Goal: Task Accomplishment & Management: Complete application form

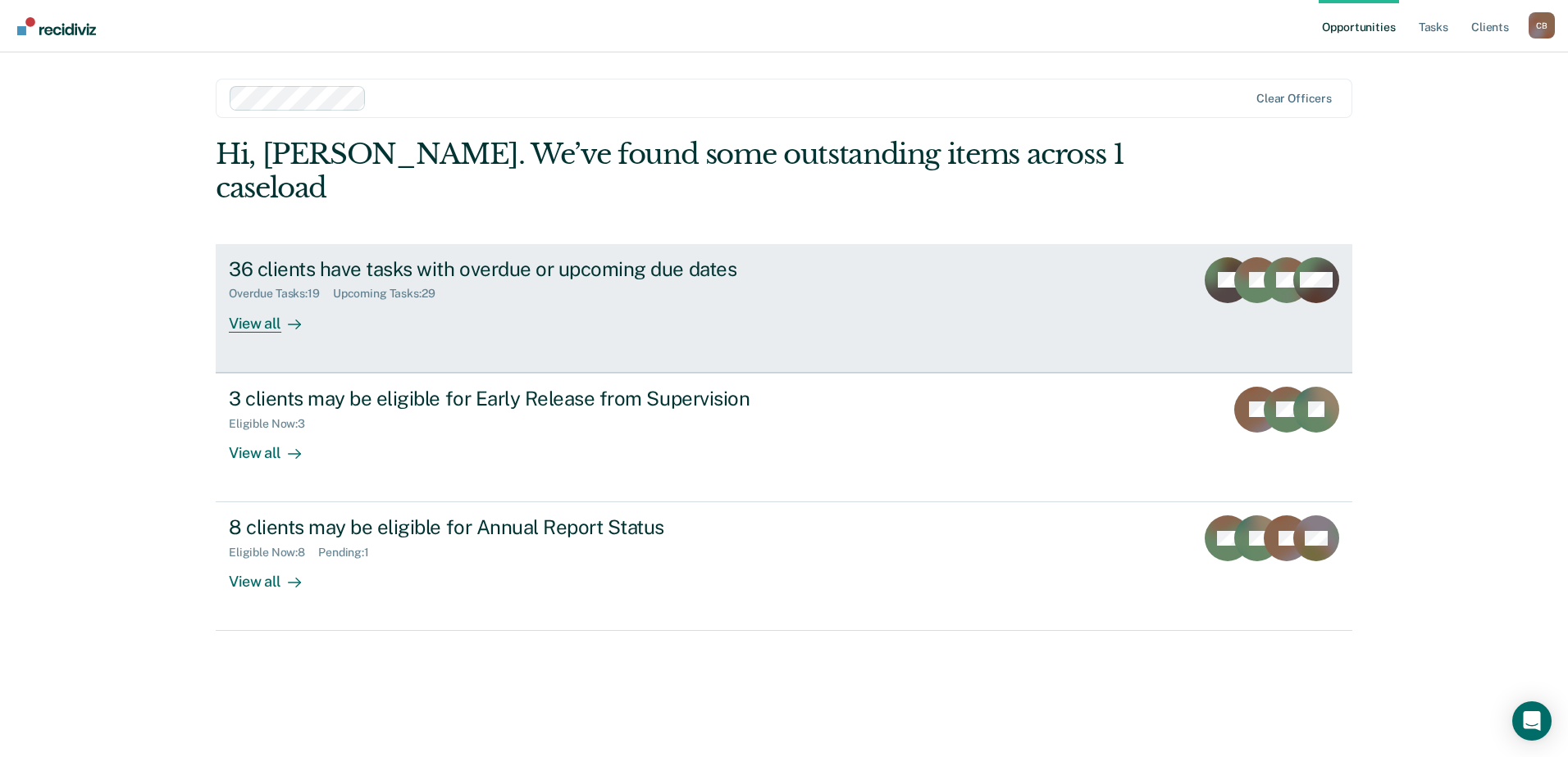
click at [247, 300] on div "View all" at bounding box center [275, 316] width 92 height 32
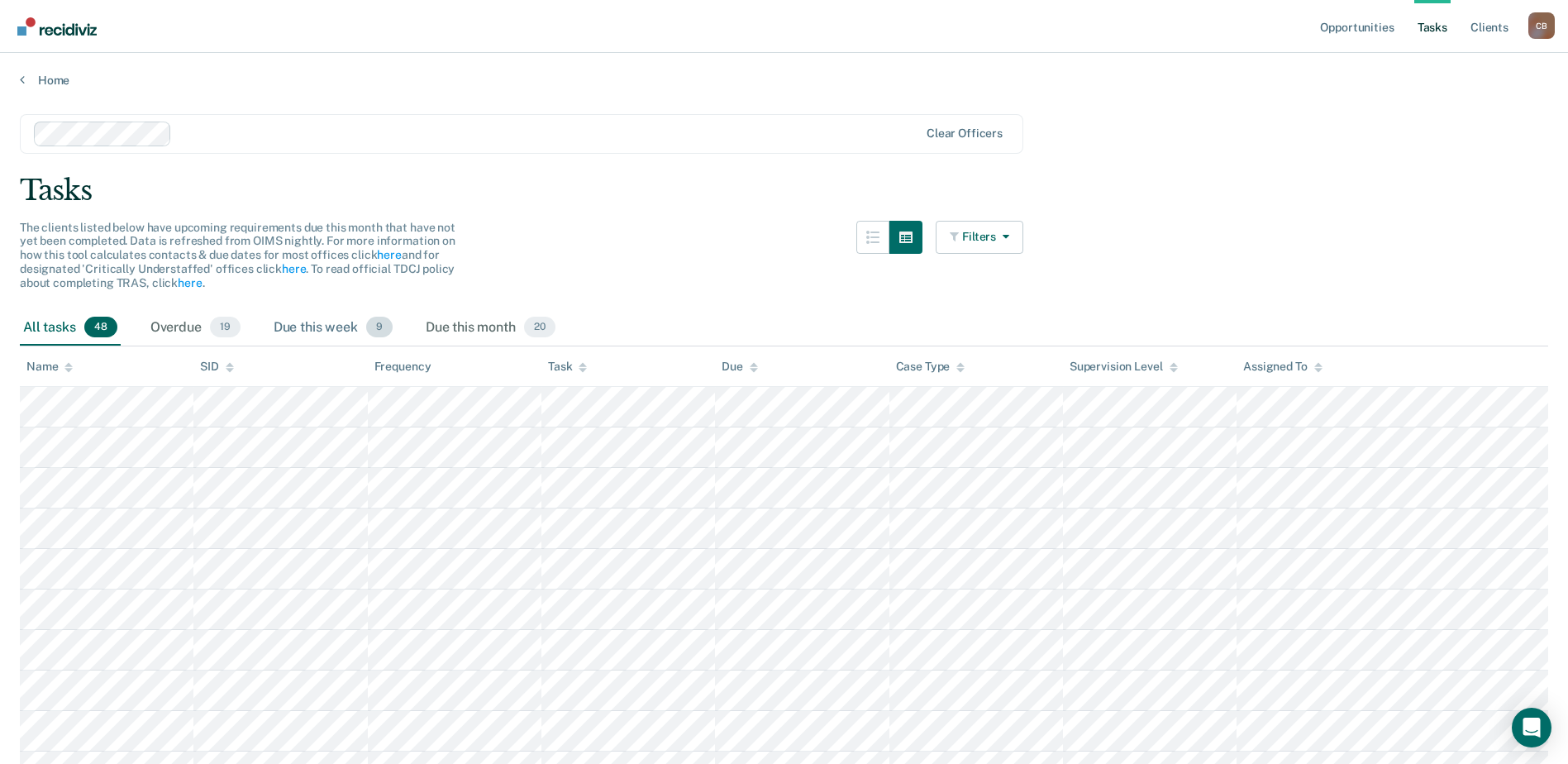
click at [325, 328] on div "Due this week 9" at bounding box center [332, 328] width 126 height 37
click at [197, 332] on div "Overdue 19" at bounding box center [195, 328] width 97 height 37
click at [53, 323] on div "All tasks 48" at bounding box center [69, 328] width 101 height 37
click at [26, 74] on link "Home" at bounding box center [783, 80] width 1528 height 15
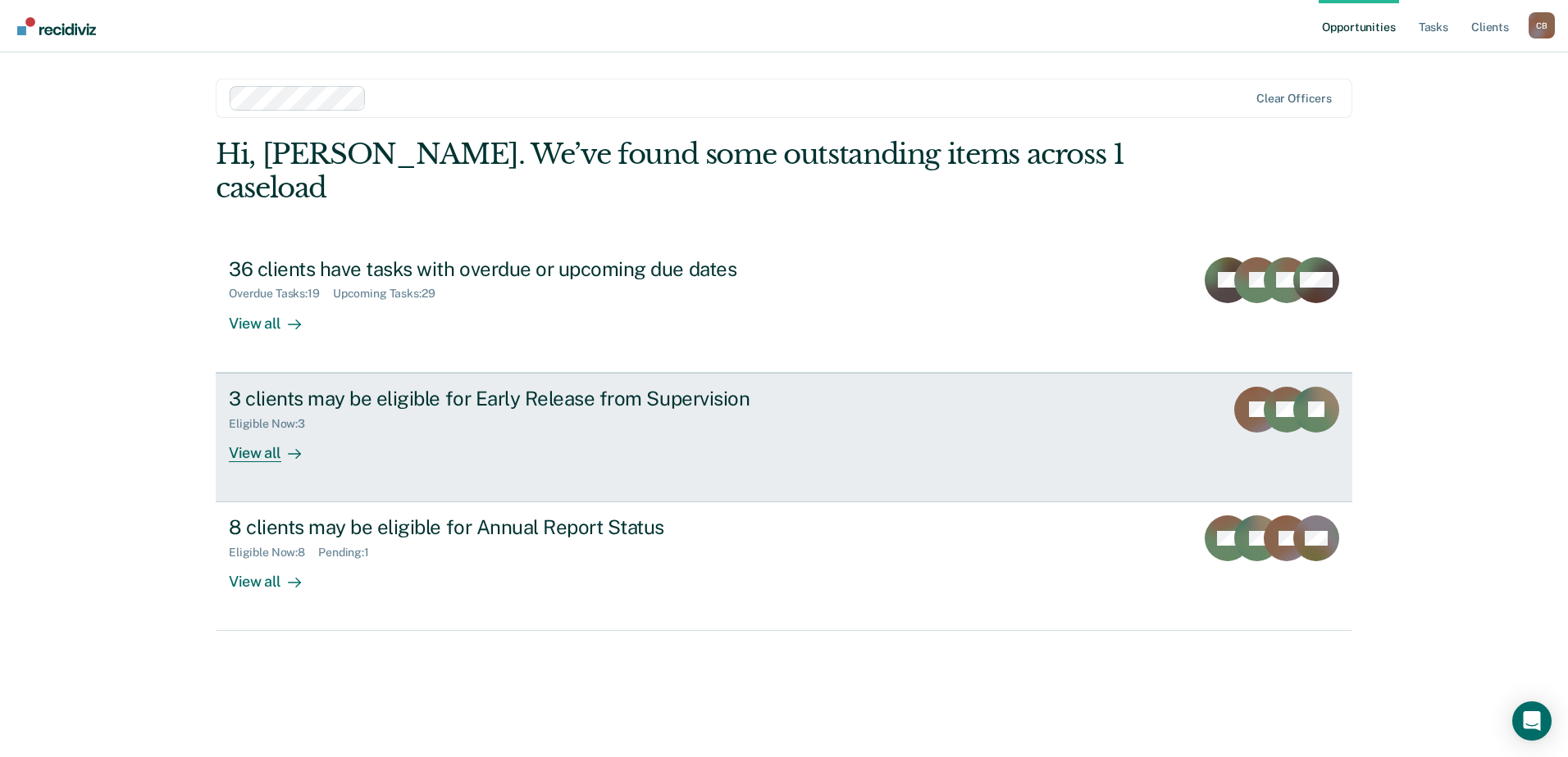
click at [272, 430] on div "View all" at bounding box center [275, 446] width 92 height 32
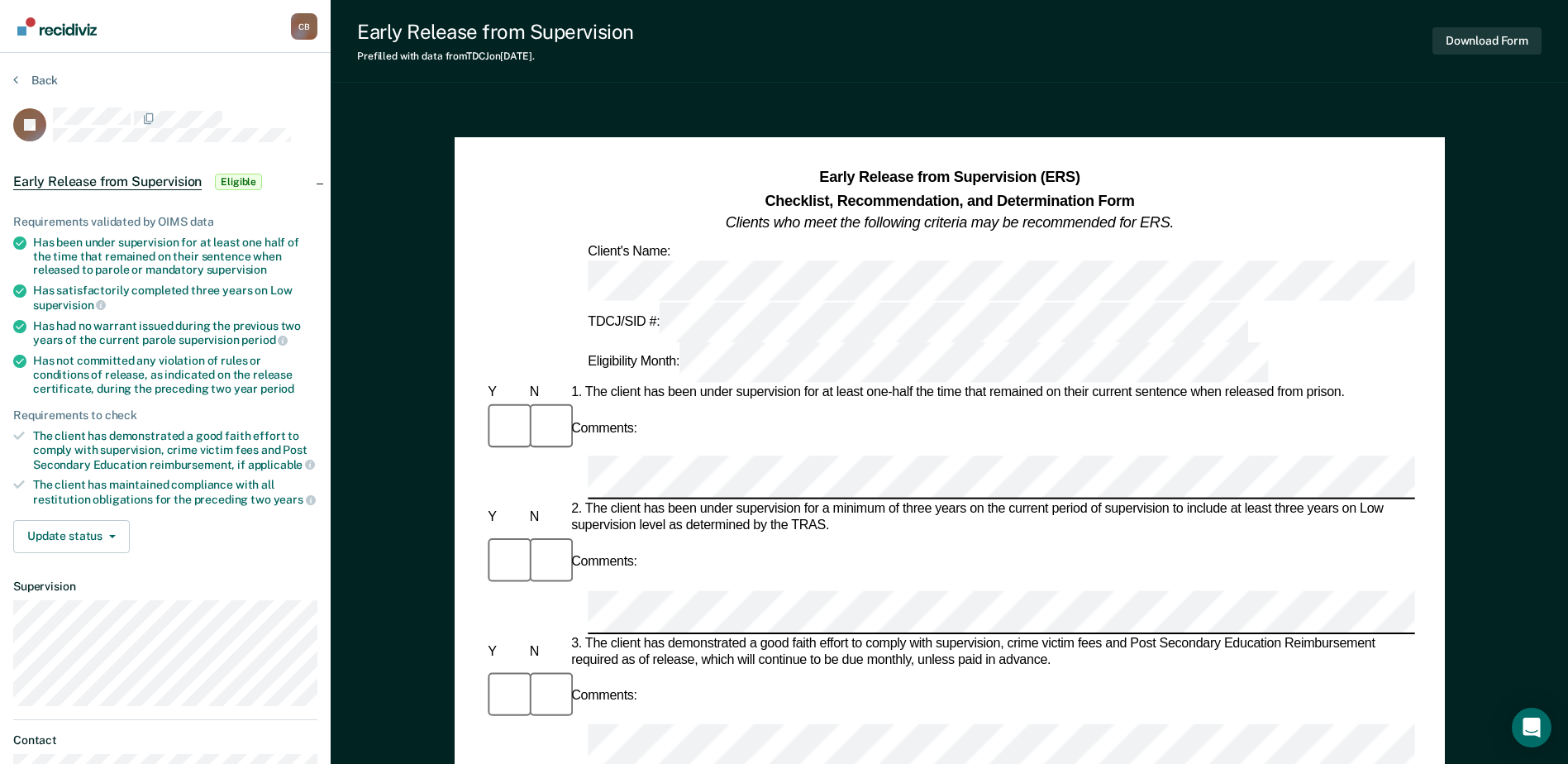
scroll to position [83, 0]
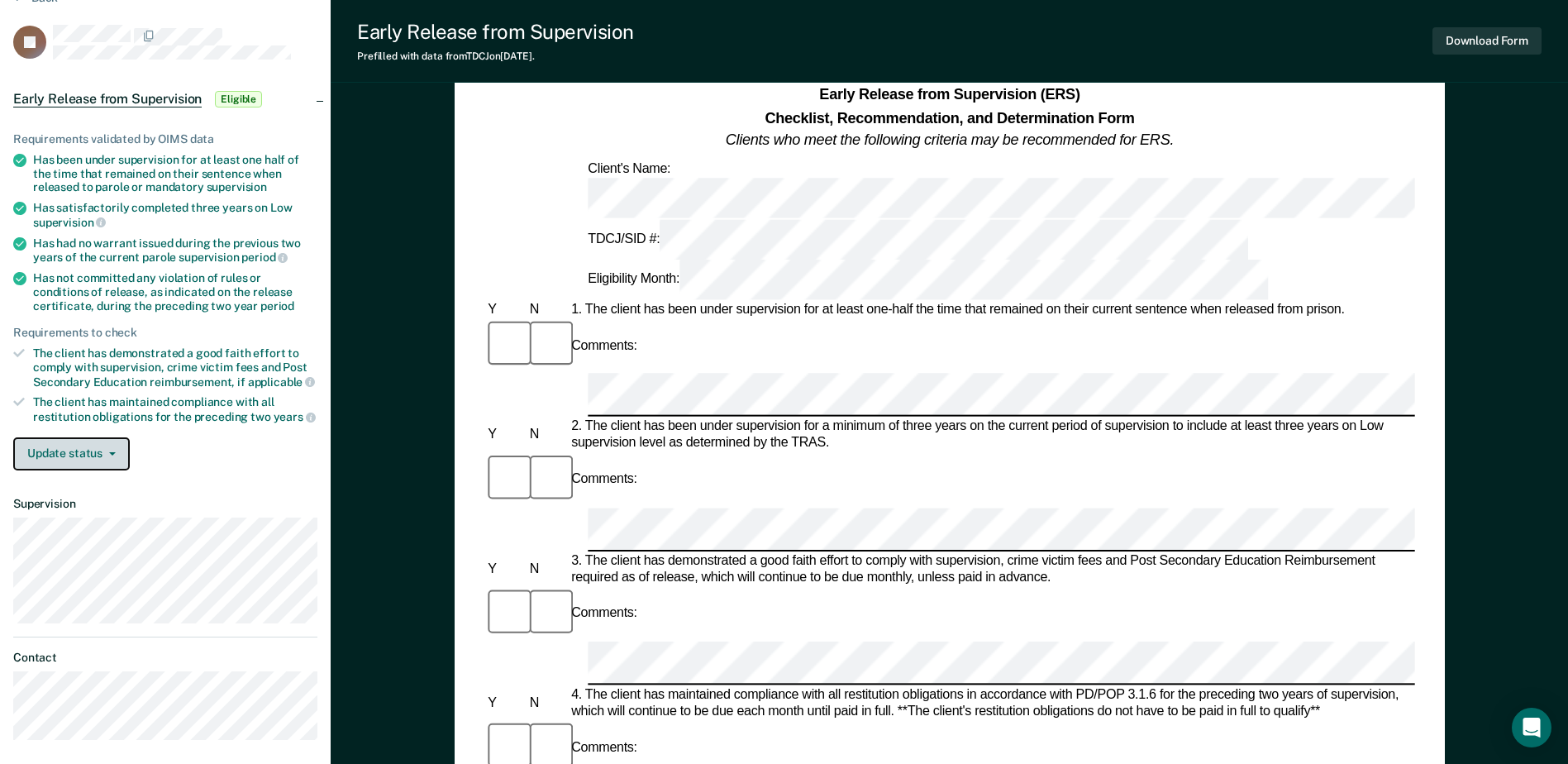
click at [69, 455] on button "Update status" at bounding box center [71, 454] width 117 height 33
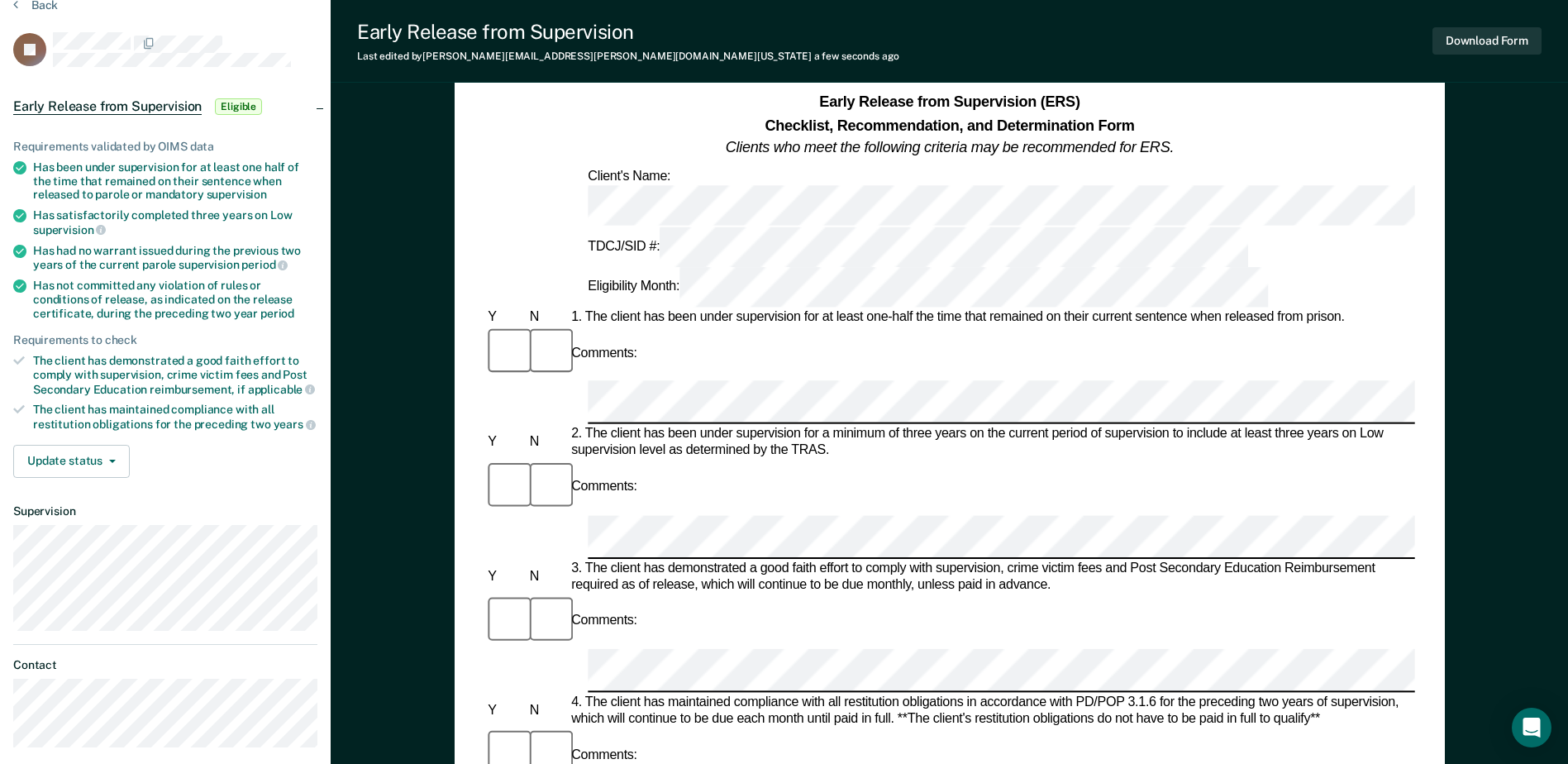
scroll to position [0, 0]
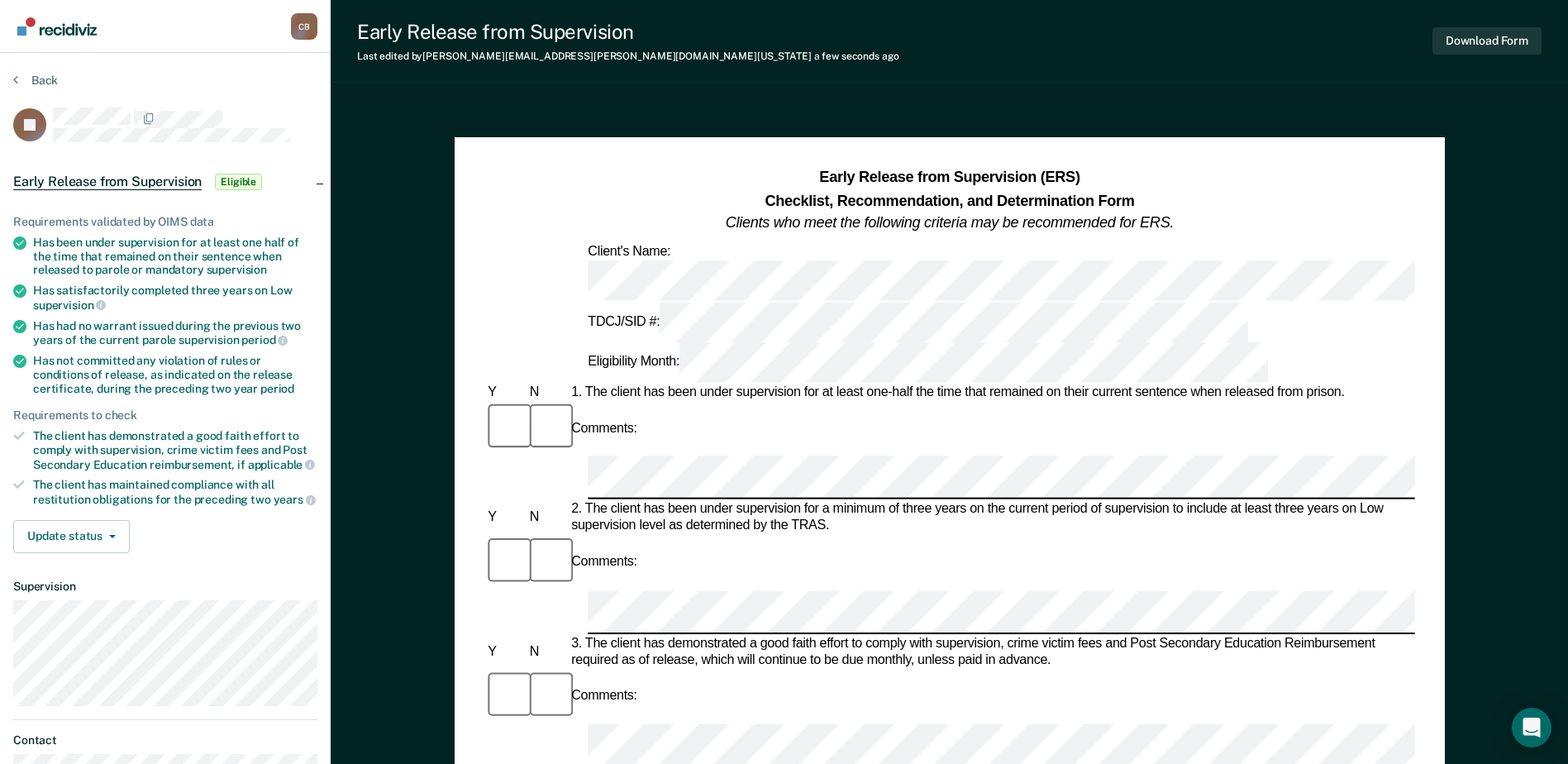
click at [303, 31] on div "C B" at bounding box center [305, 27] width 27 height 27
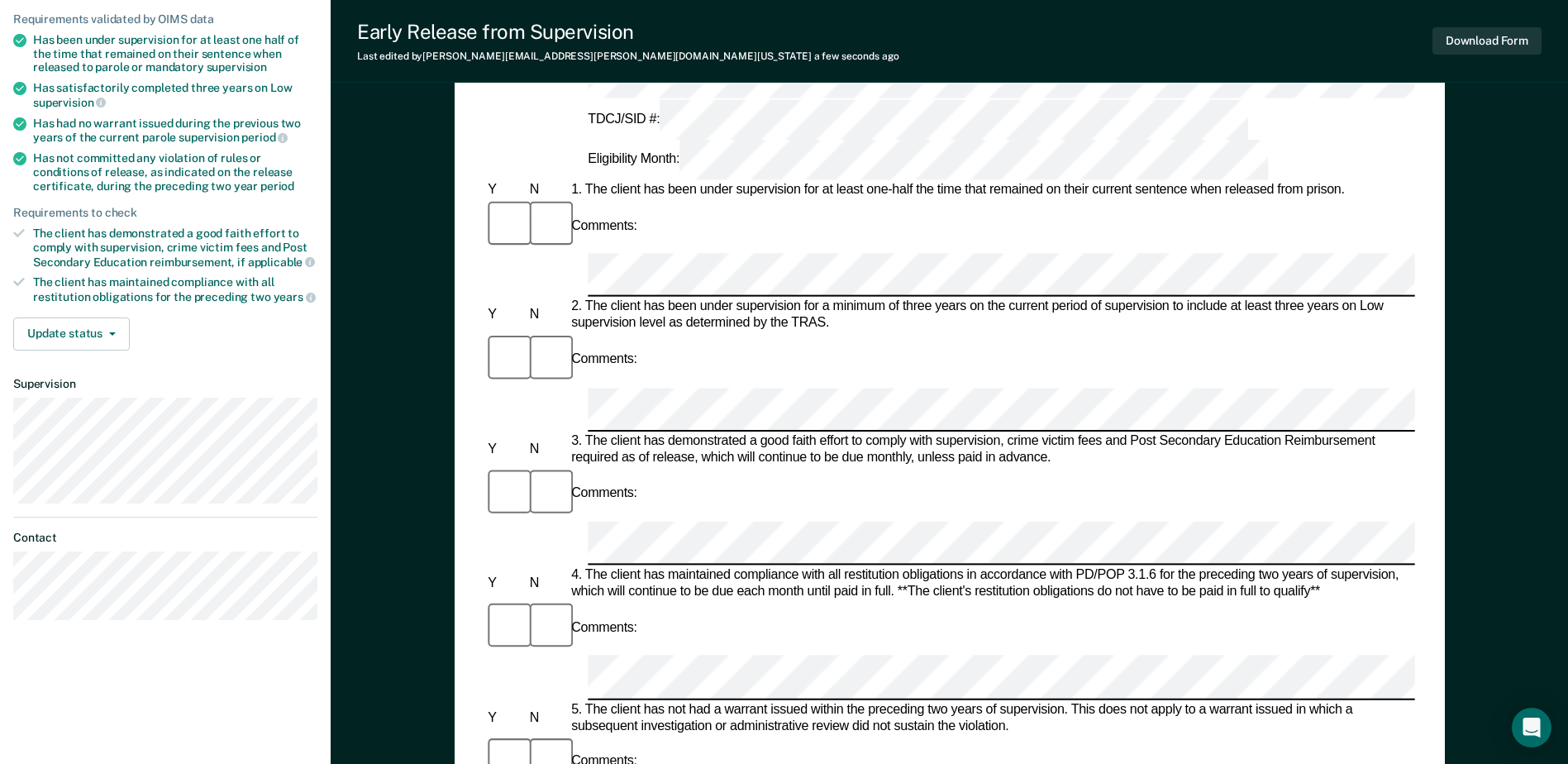
scroll to position [166, 0]
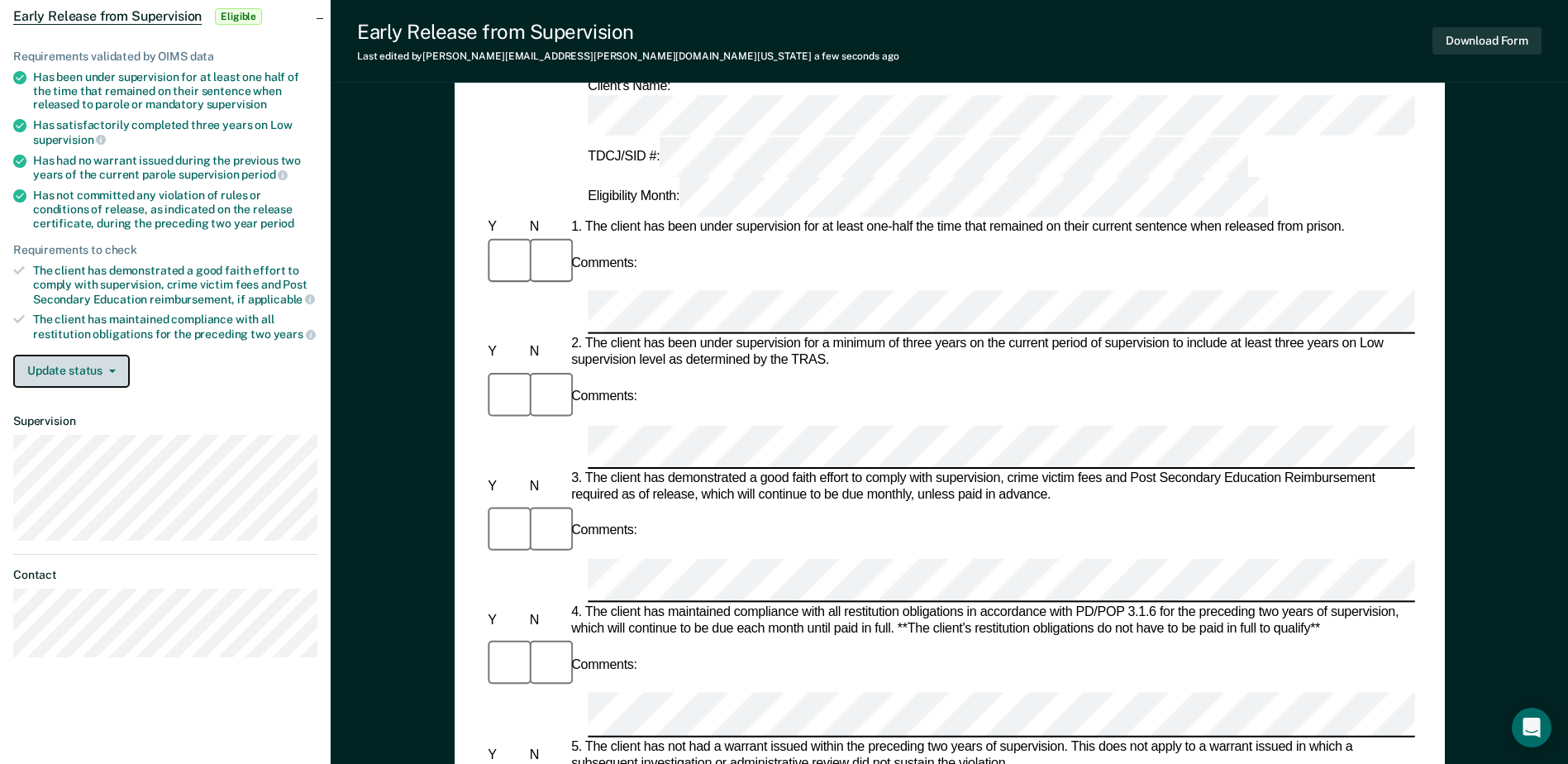
click at [91, 365] on button "Update status" at bounding box center [71, 371] width 117 height 33
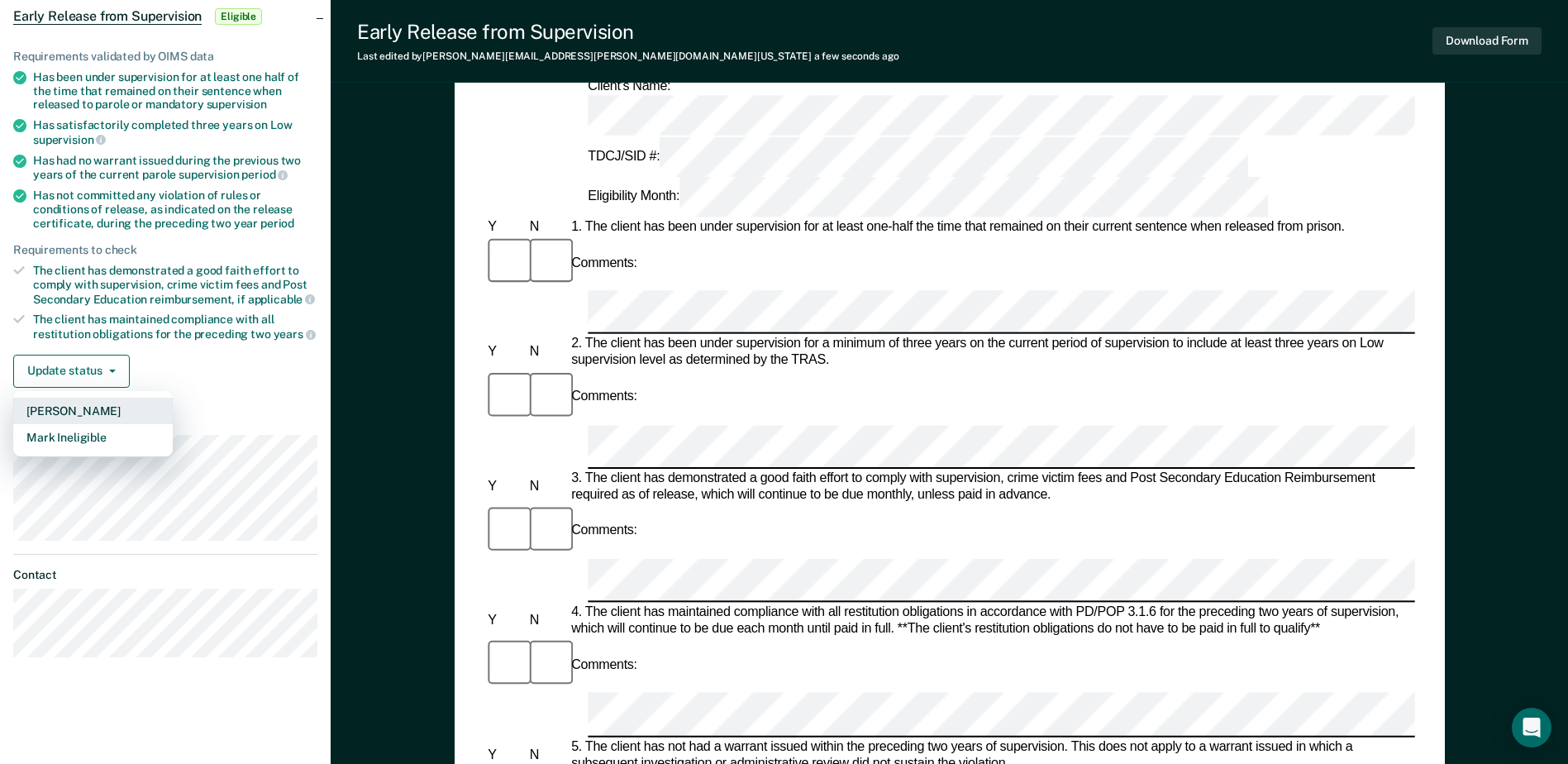
click at [47, 408] on button "[PERSON_NAME]" at bounding box center [93, 411] width 159 height 27
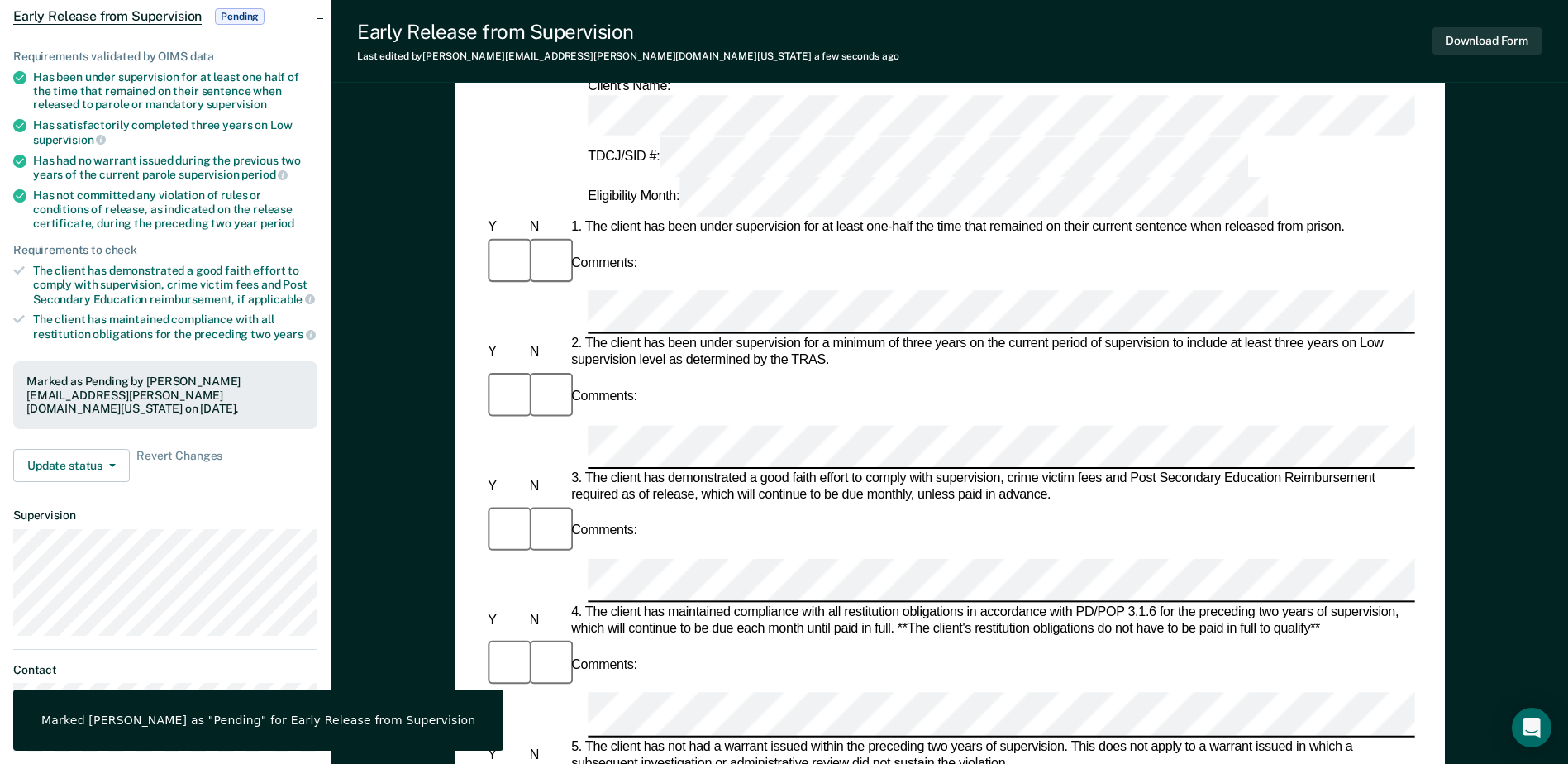
click at [342, 435] on div "Early Release from Supervision (ERS) Checklist, Recommendation, and Determinati…" at bounding box center [949, 665] width 1237 height 1455
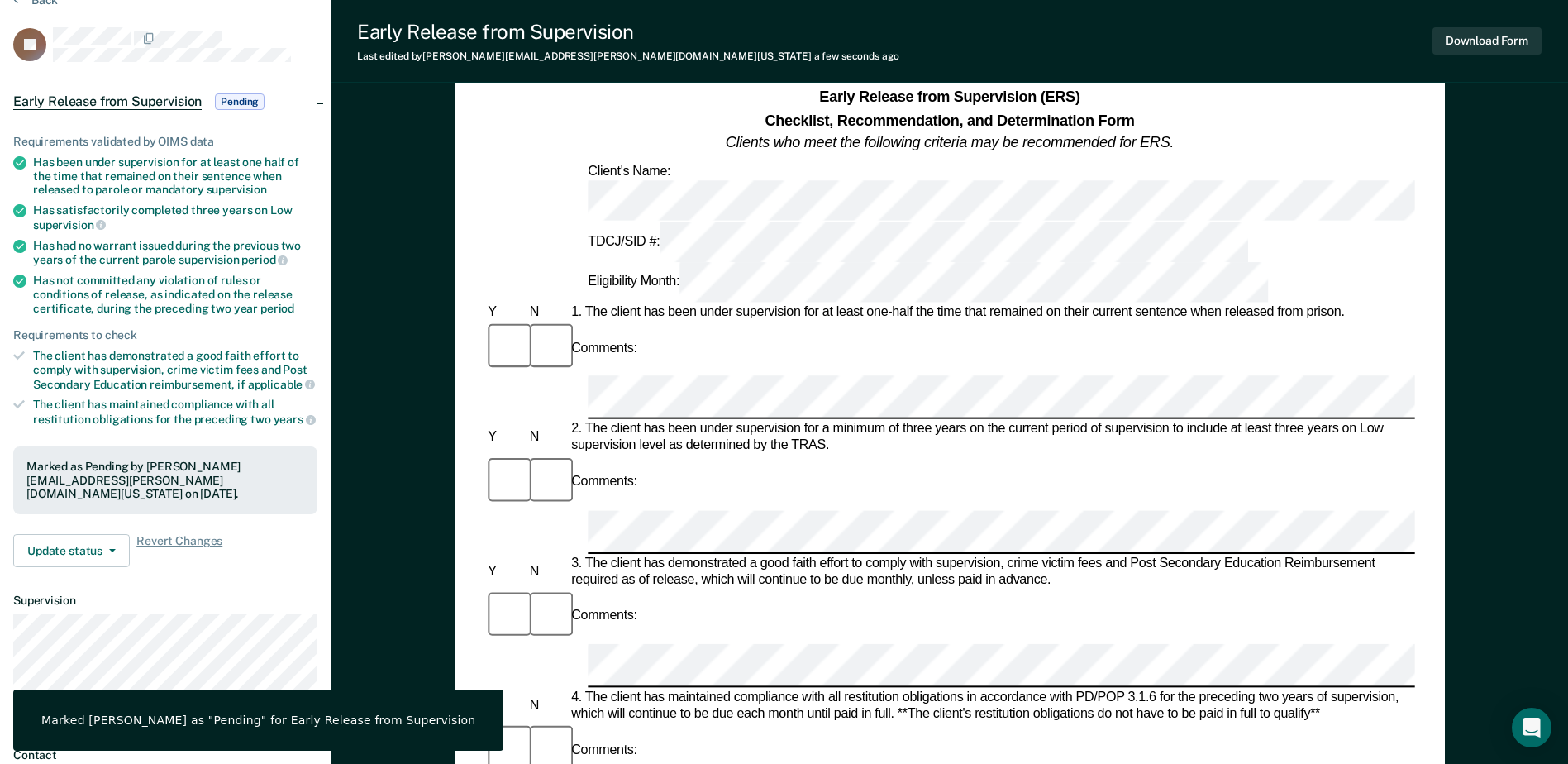
scroll to position [0, 0]
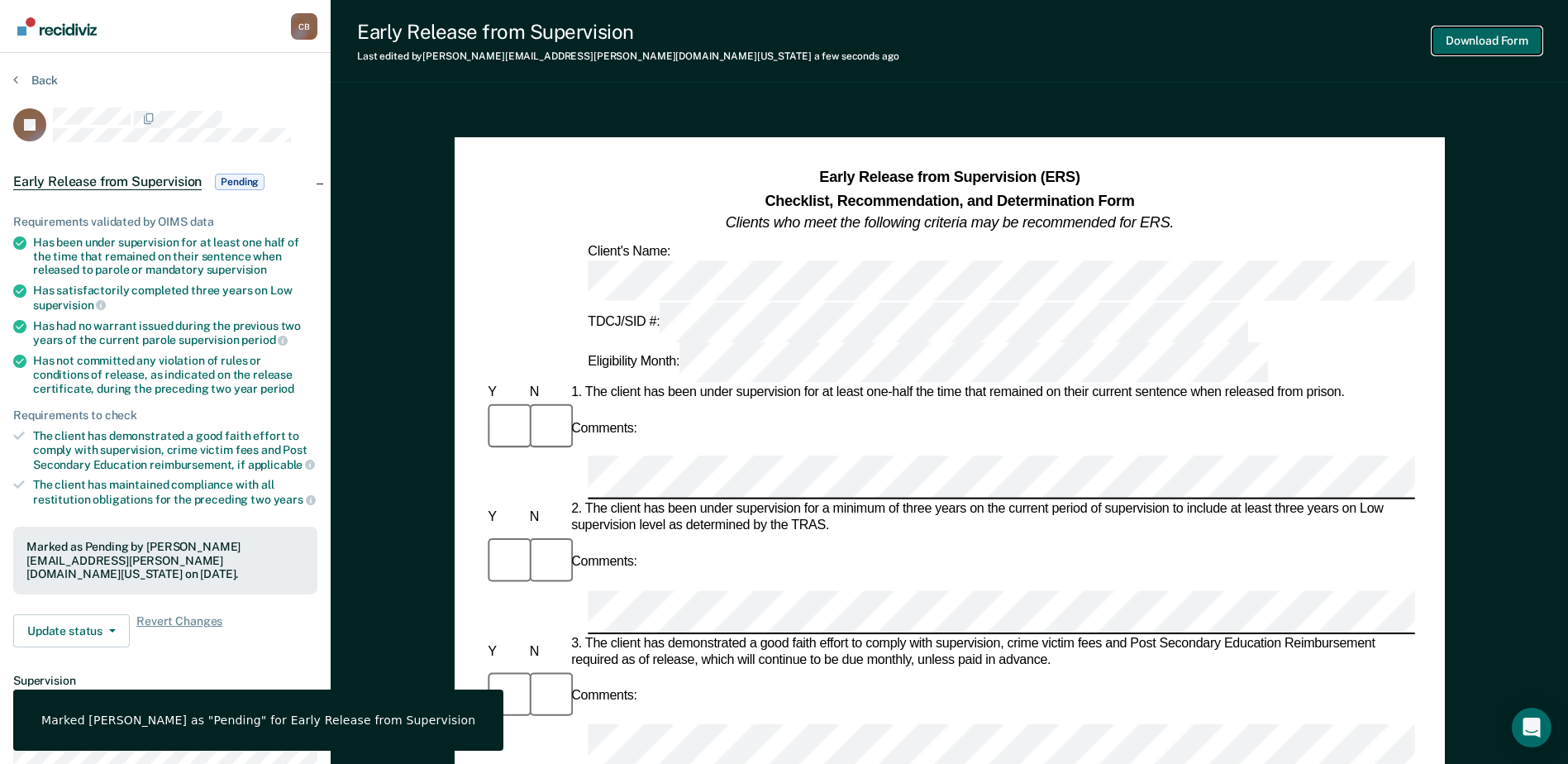
click at [1477, 29] on button "Download Form" at bounding box center [1487, 41] width 109 height 28
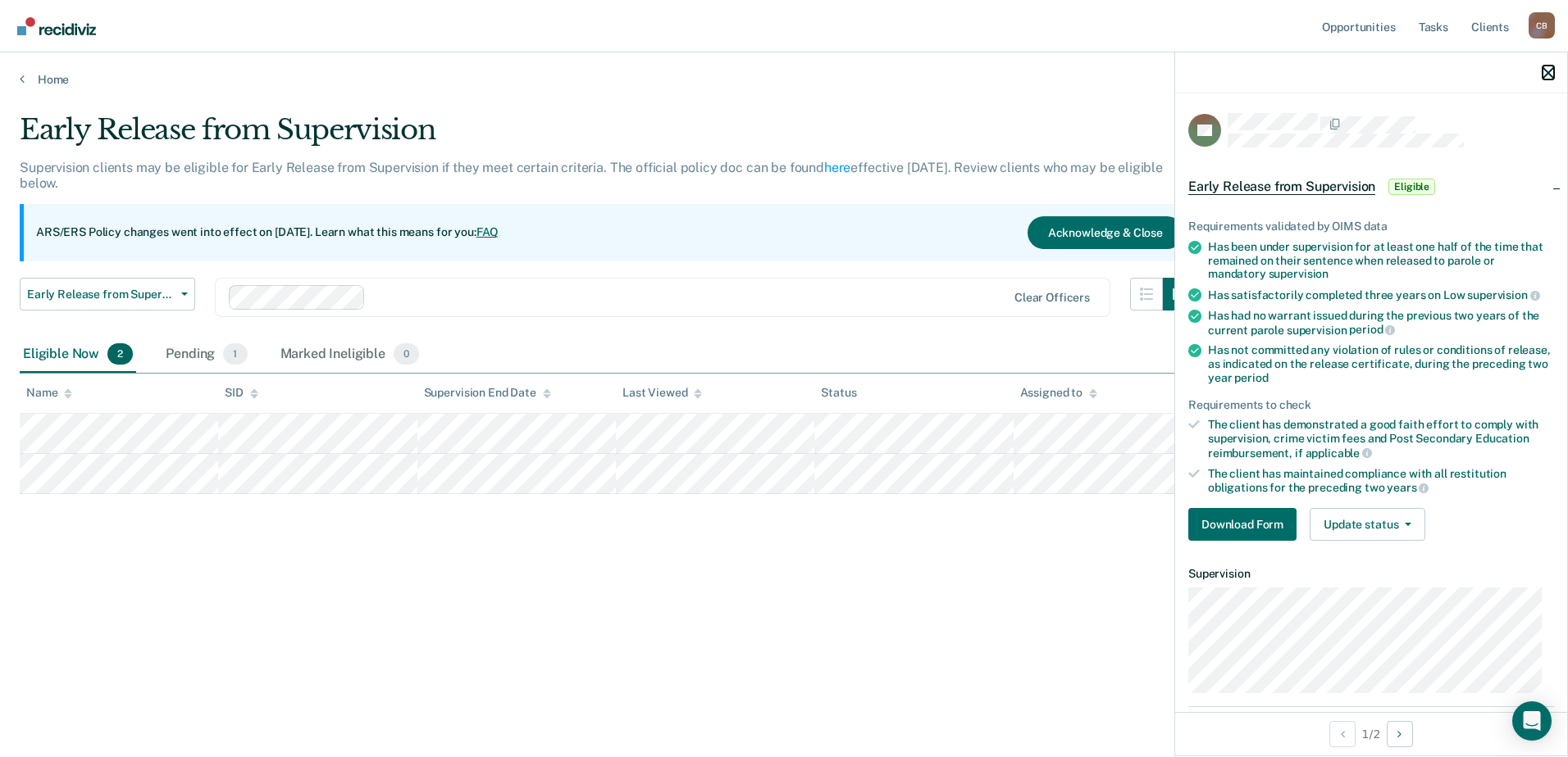
click at [1549, 70] on icon "button" at bounding box center [1548, 72] width 11 height 11
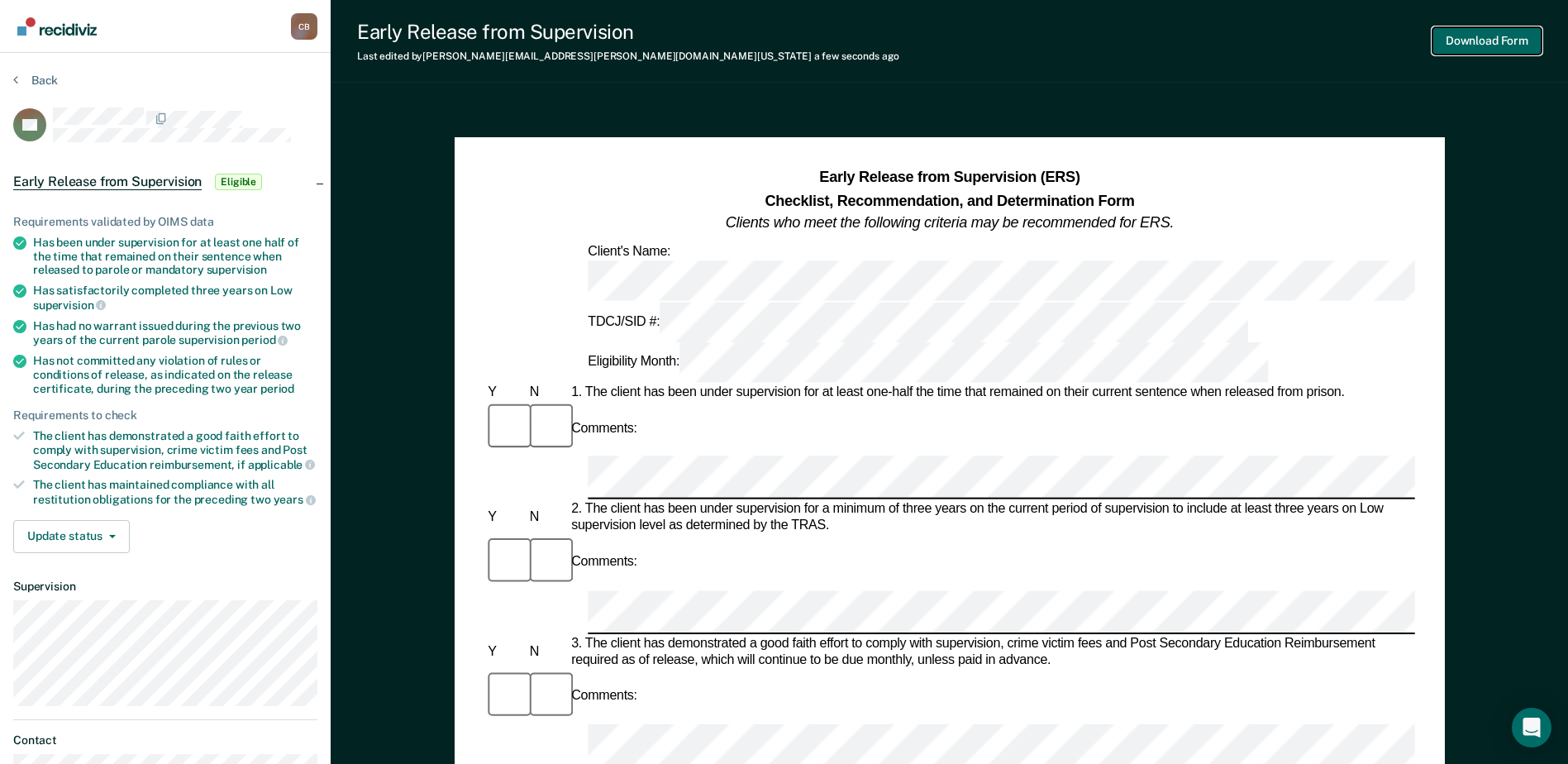
click at [1477, 38] on button "Download Form" at bounding box center [1487, 41] width 109 height 28
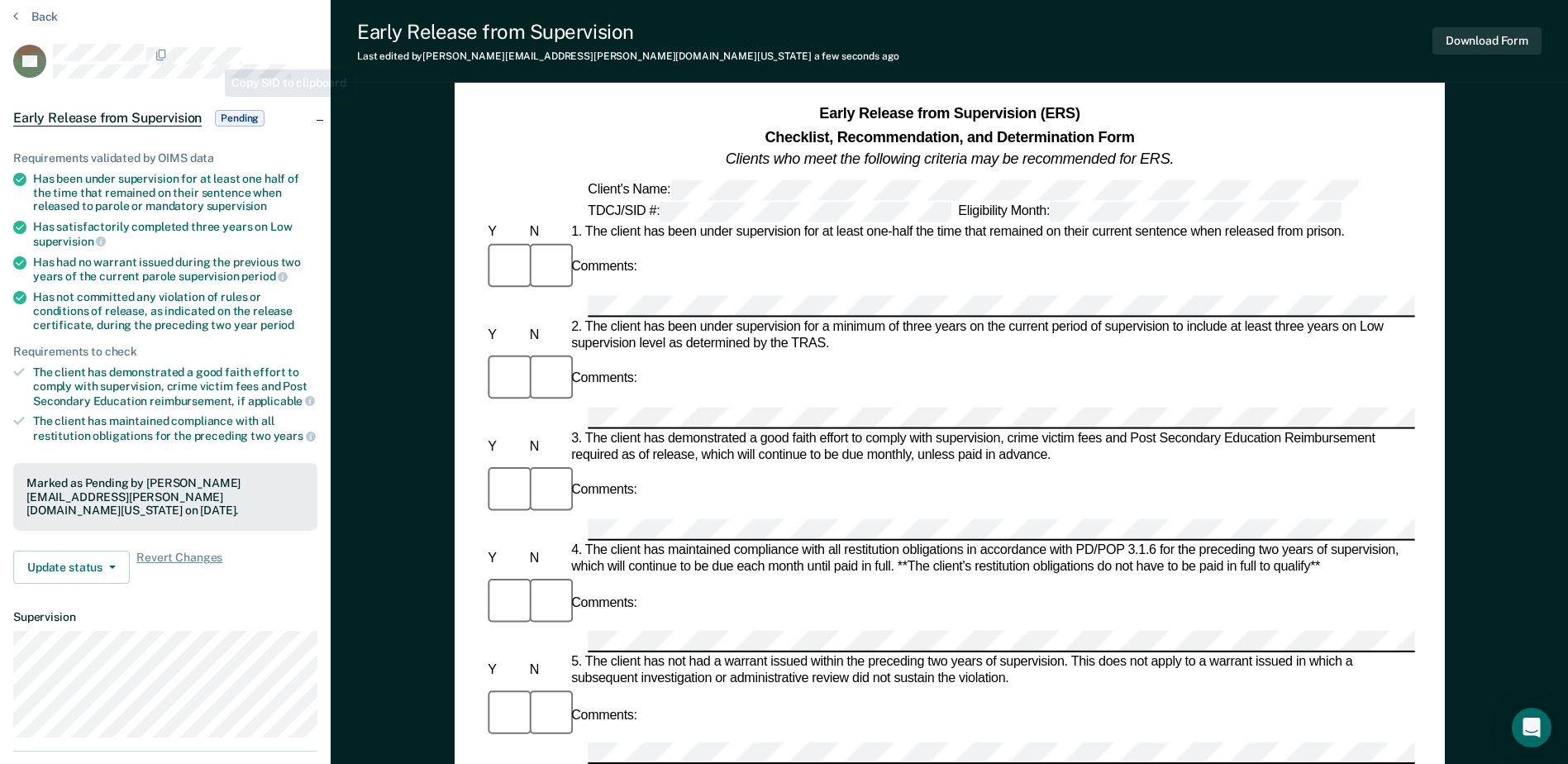
scroll to position [83, 0]
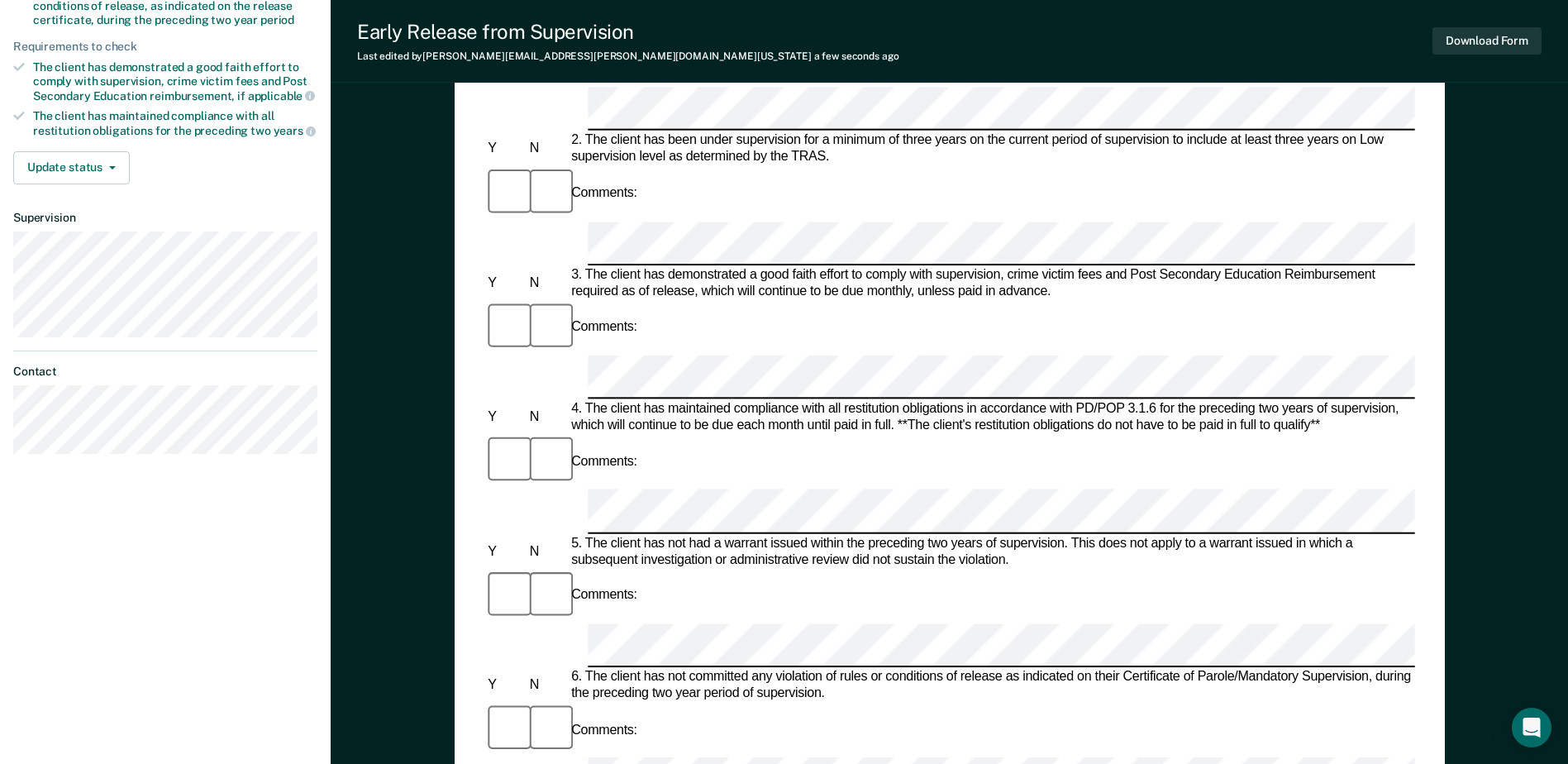
scroll to position [414, 0]
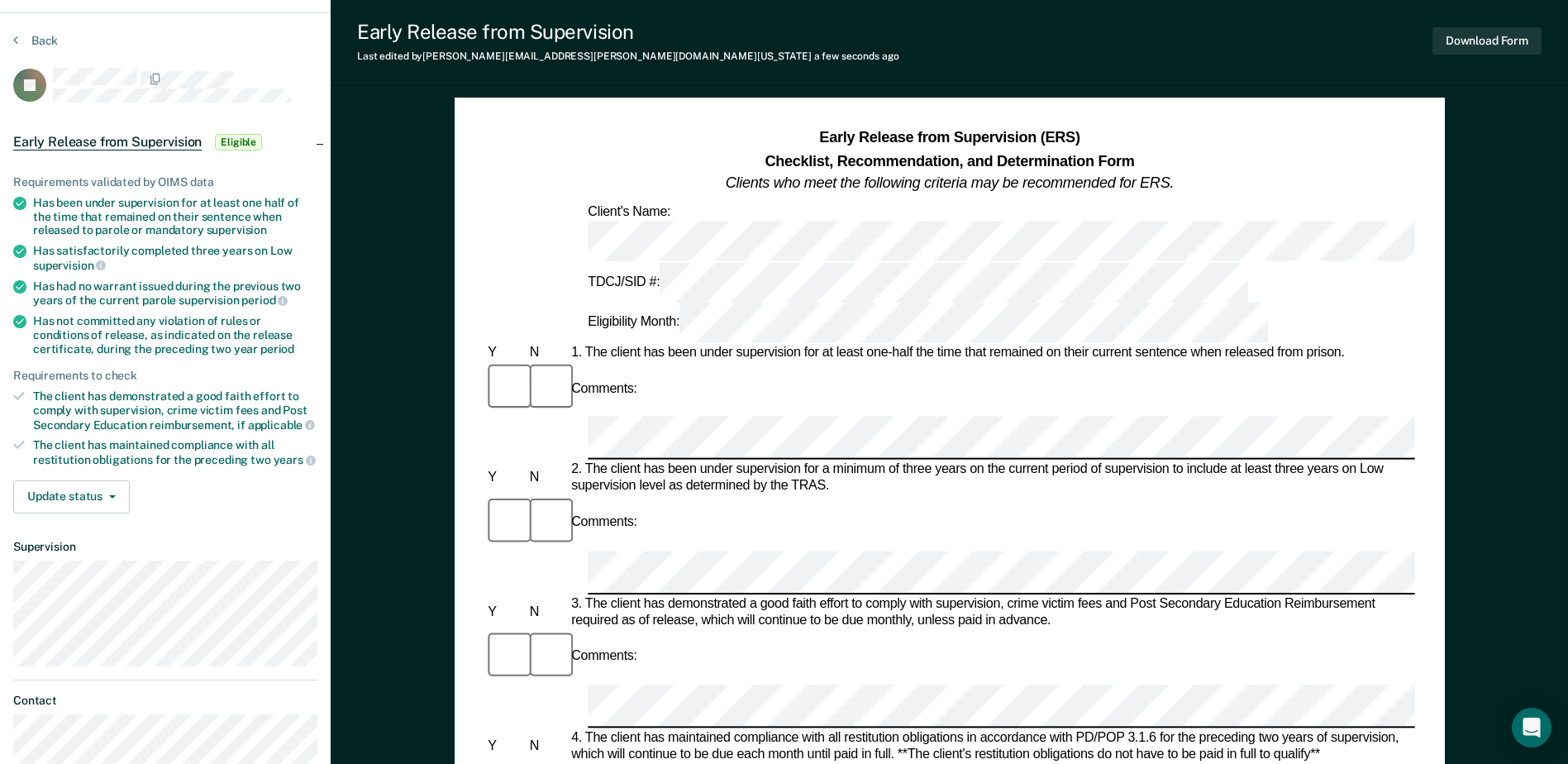
scroll to position [0, 0]
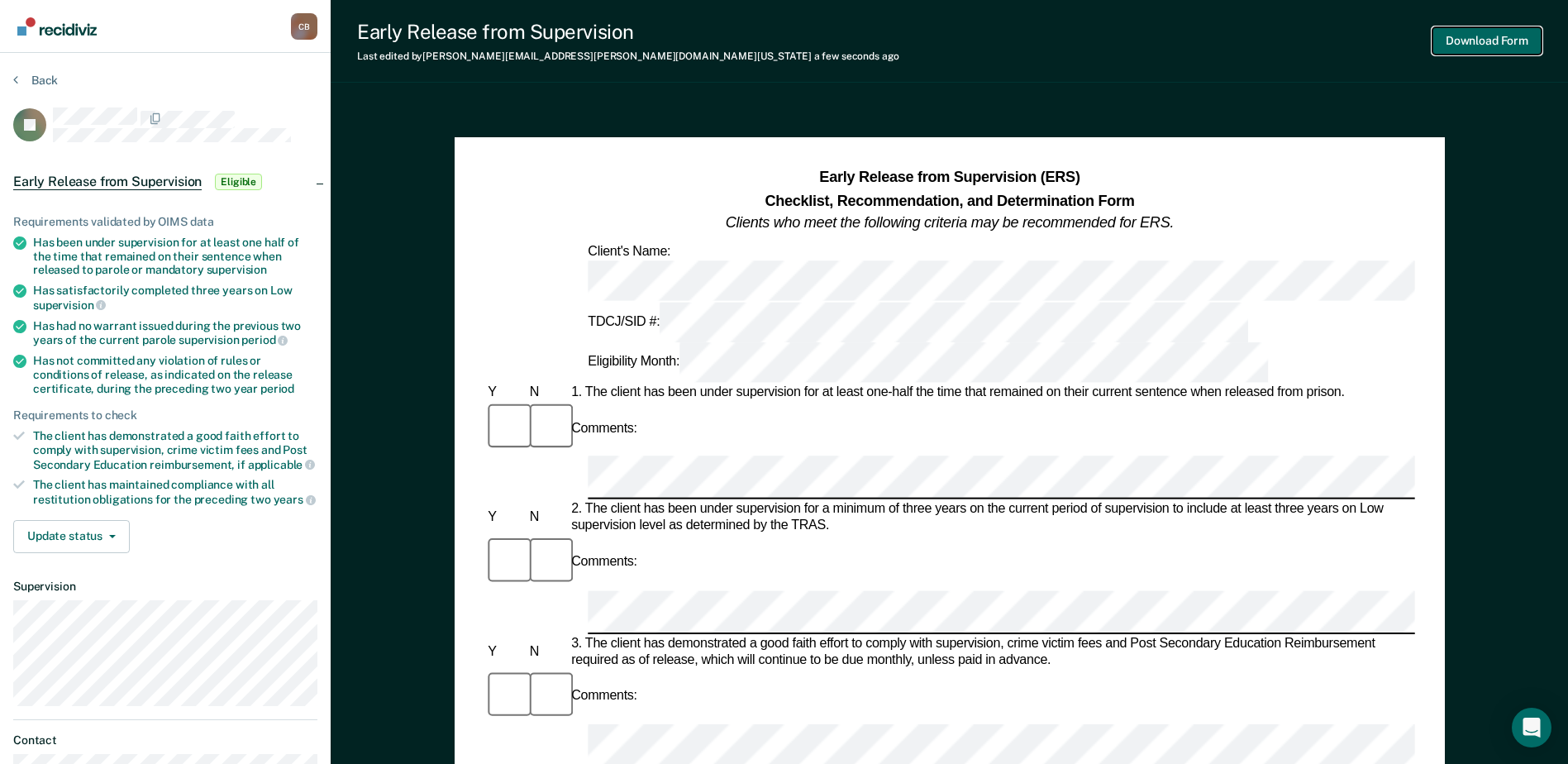
click at [1482, 44] on button "Download Form" at bounding box center [1487, 41] width 109 height 28
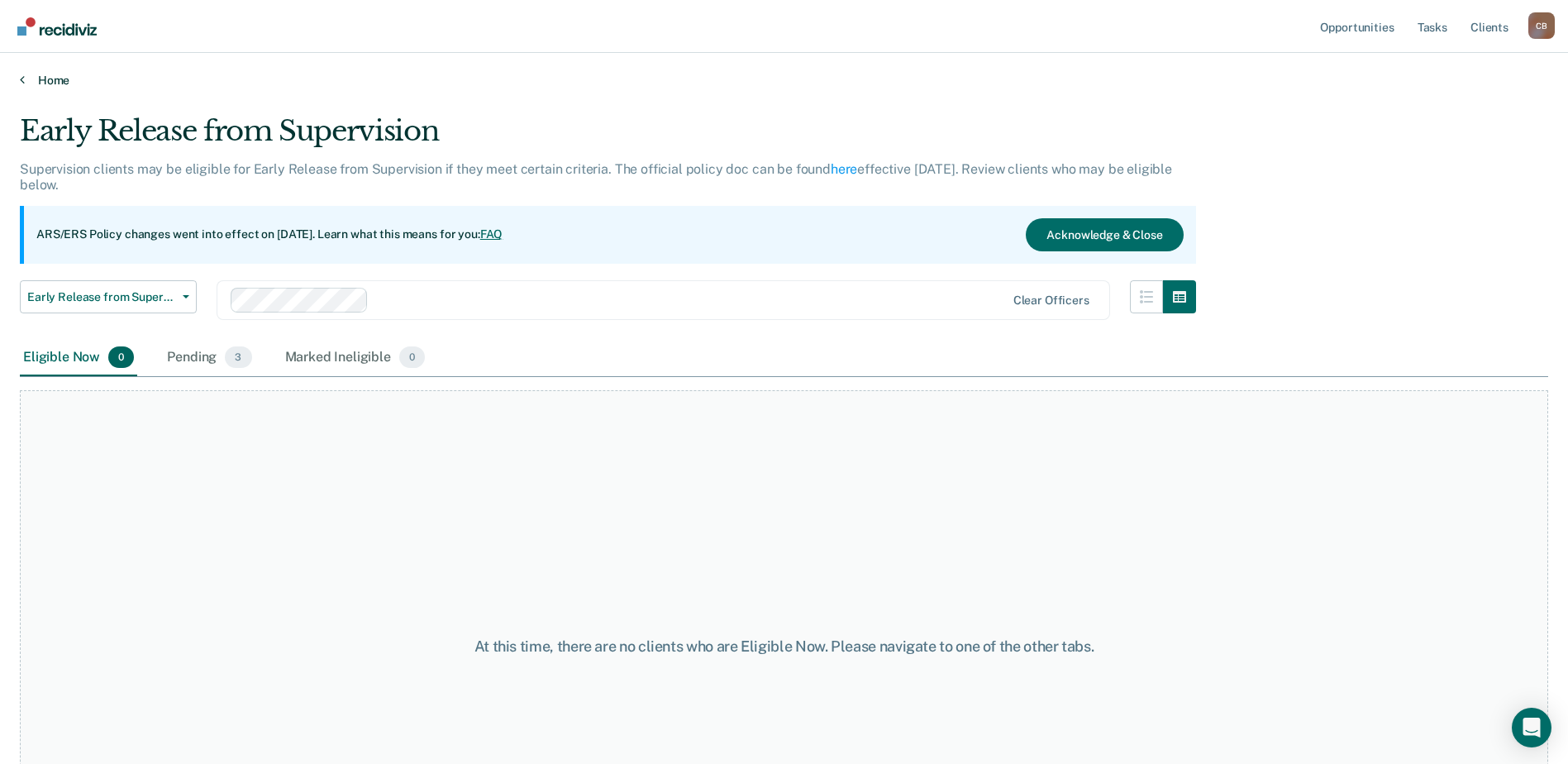
click at [40, 86] on link "Home" at bounding box center [783, 80] width 1528 height 15
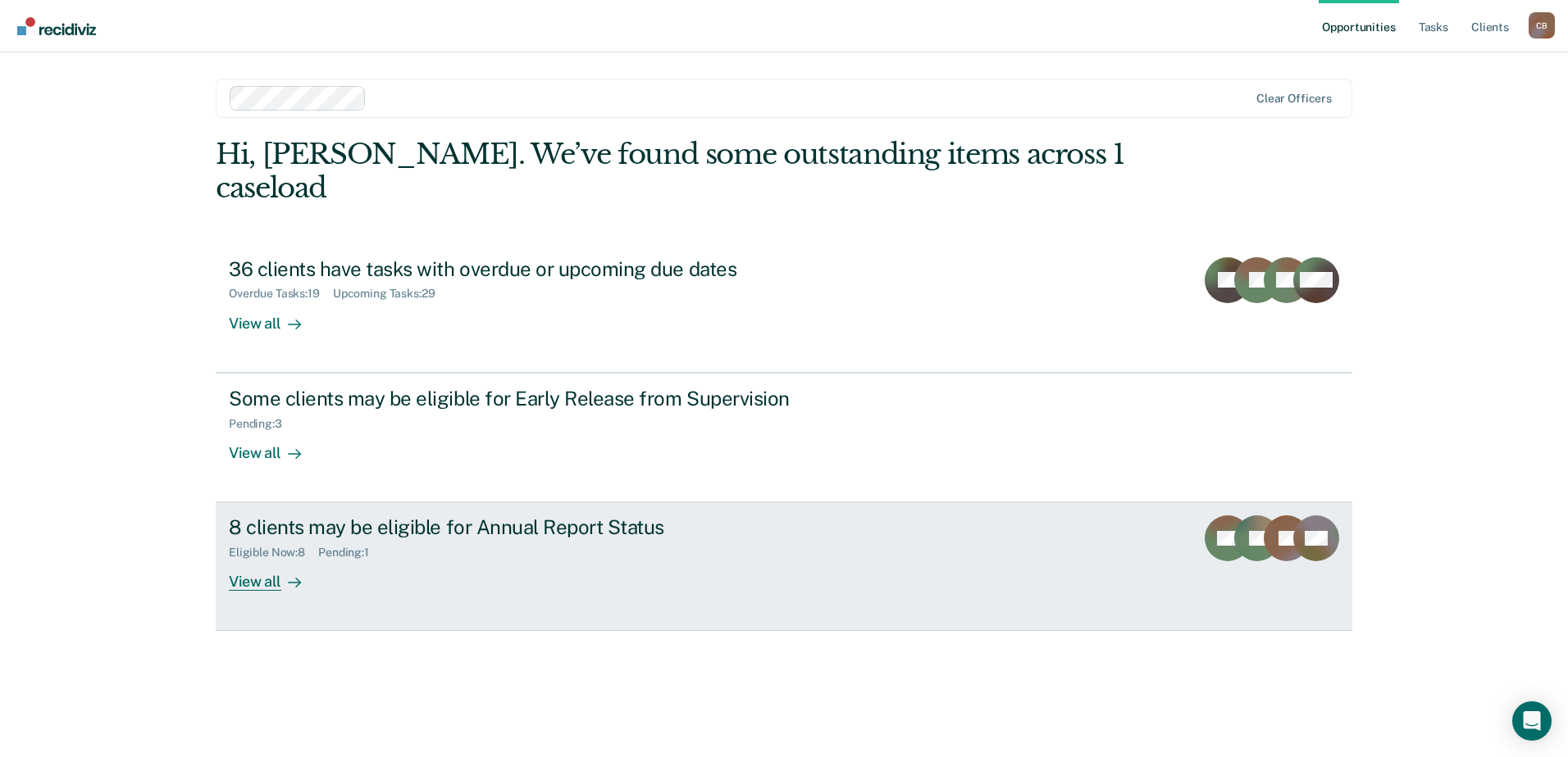
click at [260, 560] on div "View all" at bounding box center [275, 576] width 92 height 32
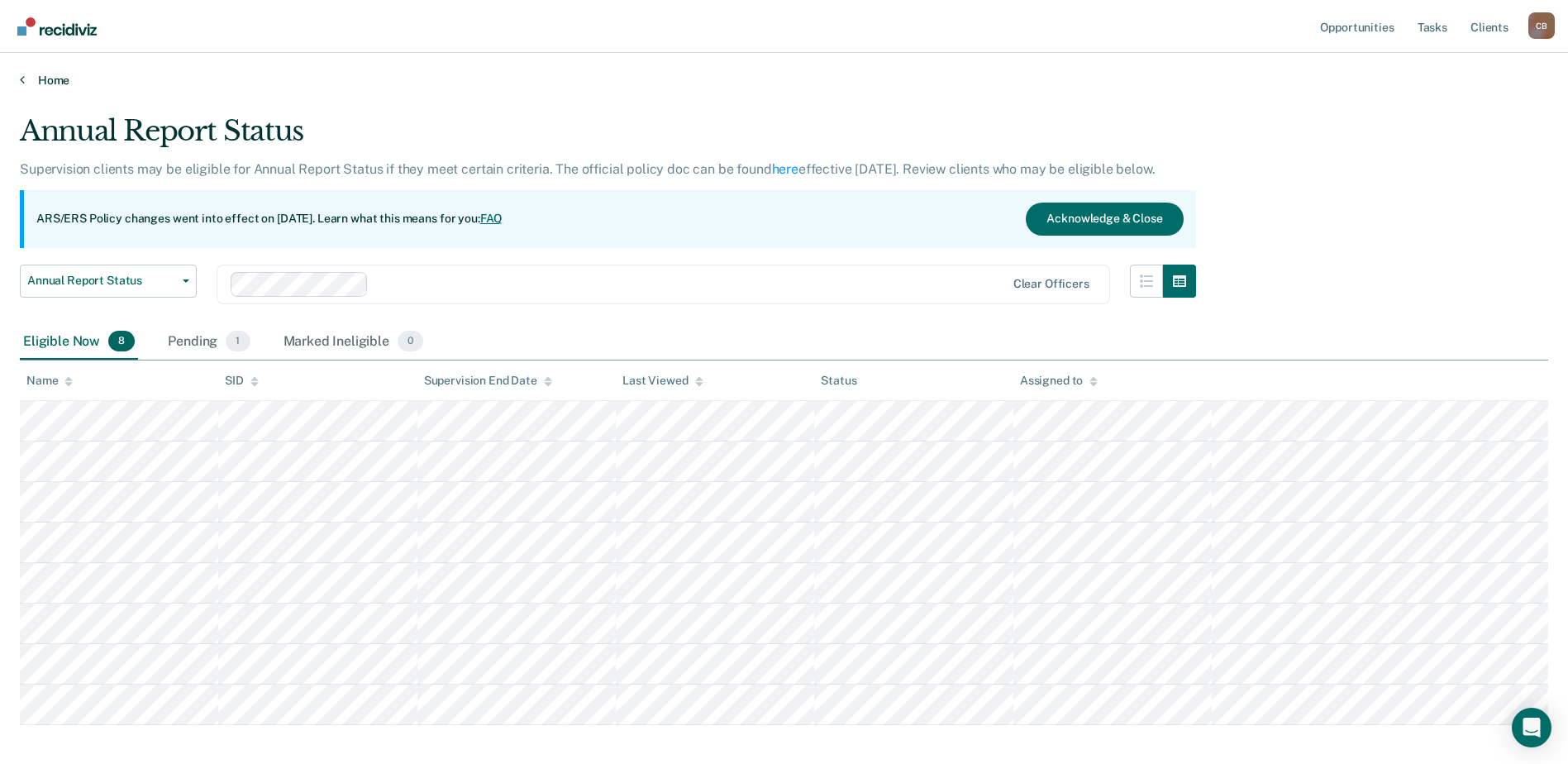
click at [64, 79] on link "Home" at bounding box center [783, 80] width 1528 height 15
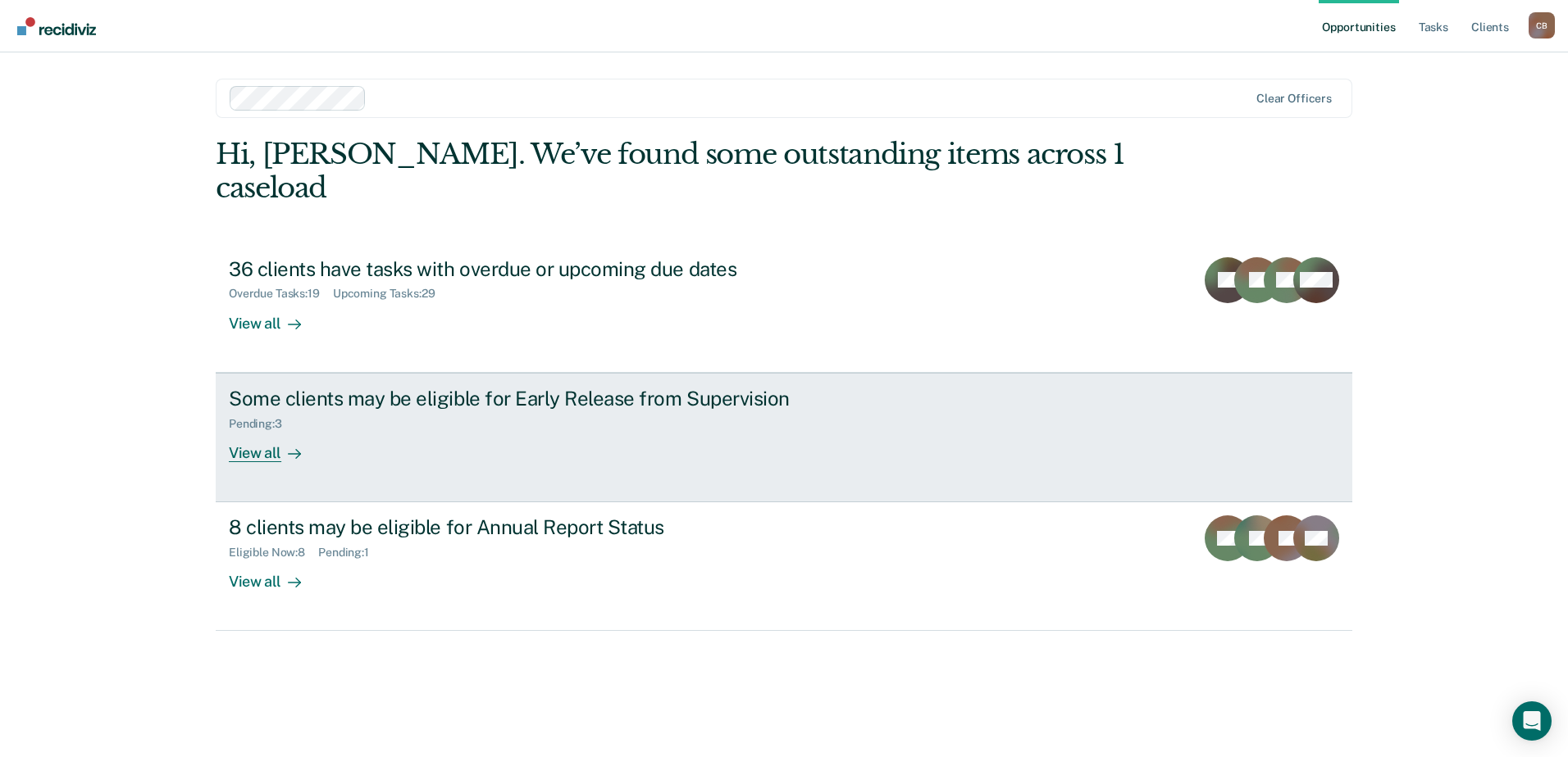
click at [247, 430] on div "View all" at bounding box center [275, 446] width 92 height 32
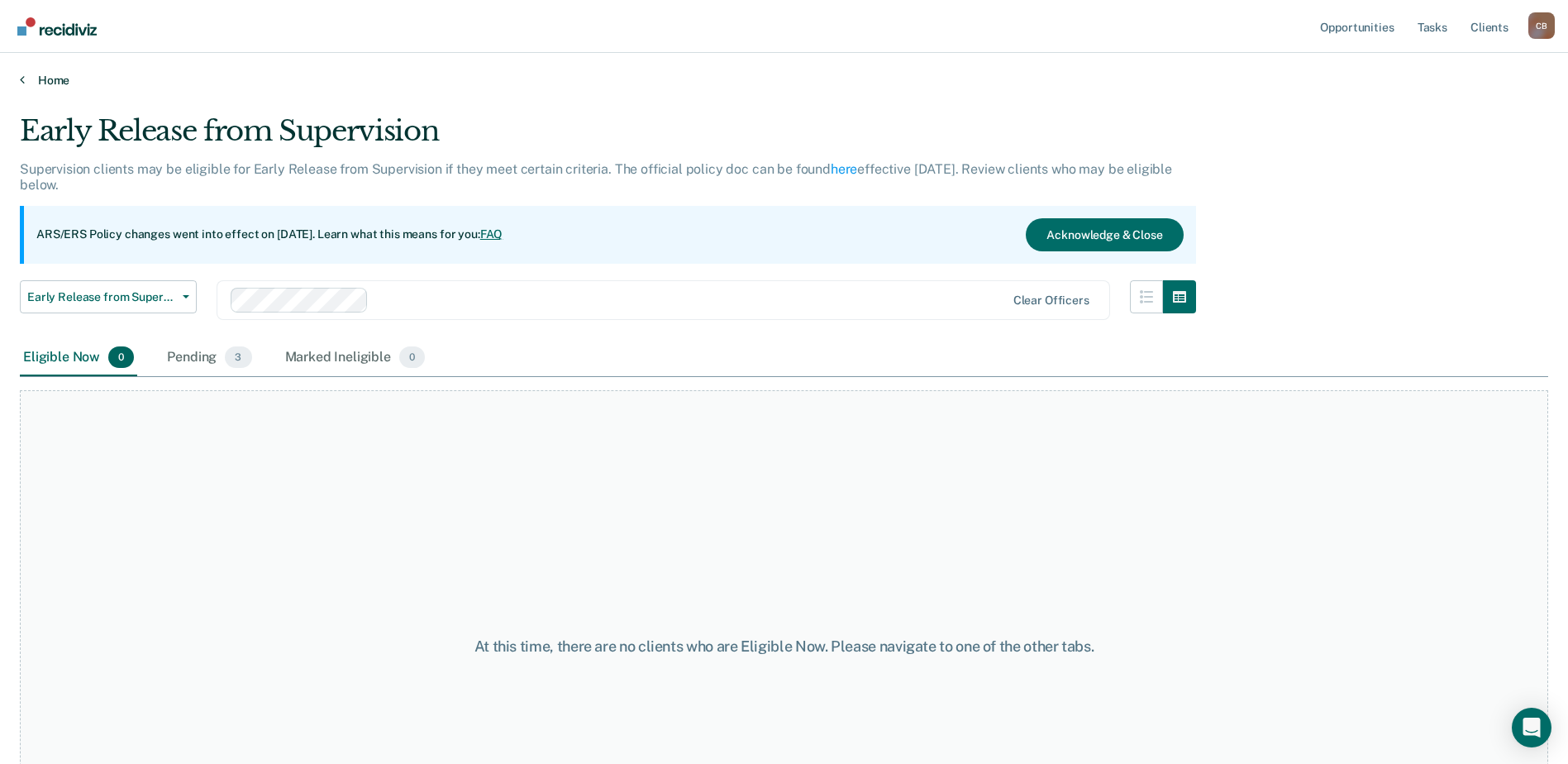
click at [29, 80] on link "Home" at bounding box center [783, 80] width 1528 height 15
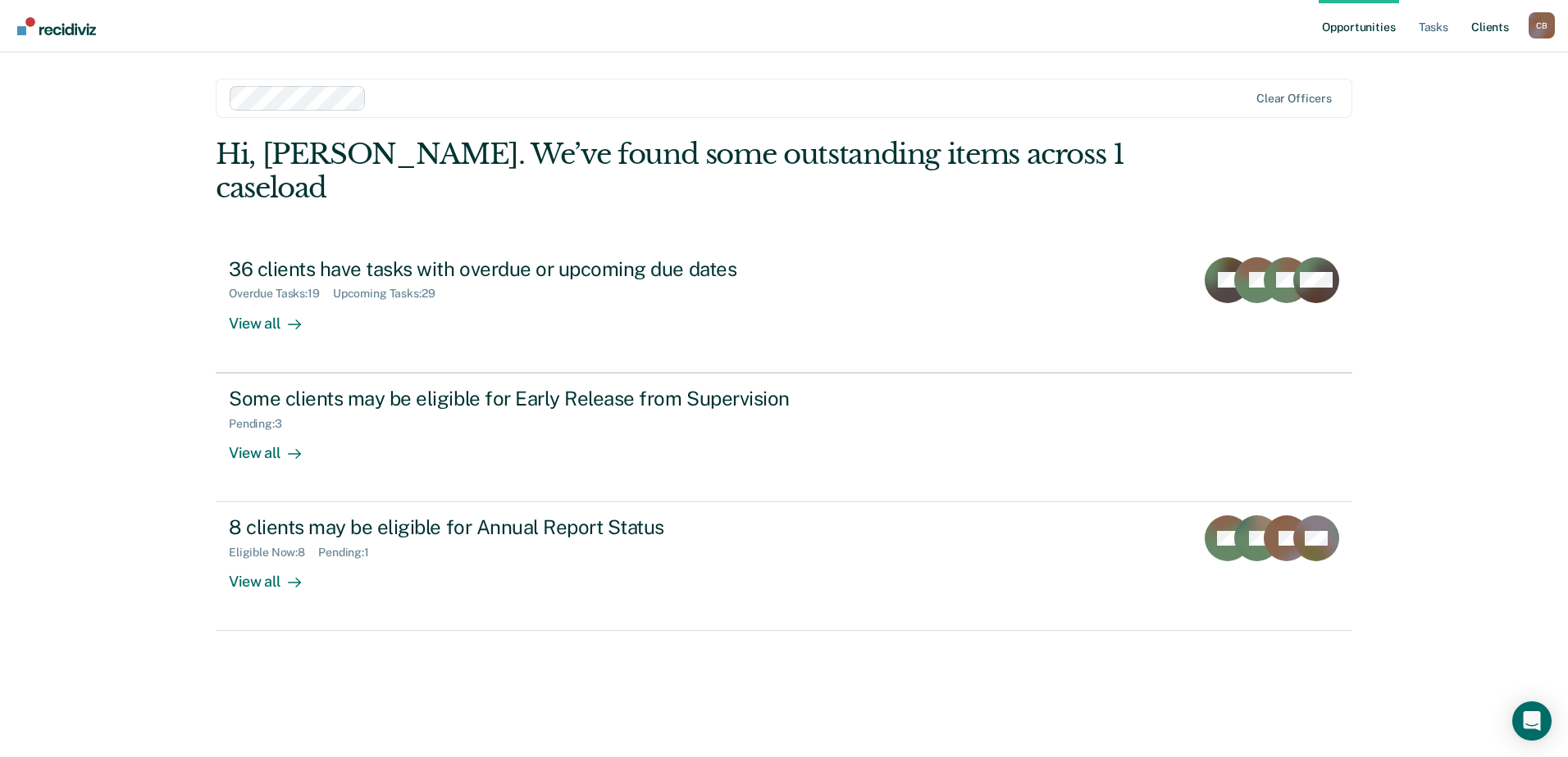
click at [1503, 30] on link "Client s" at bounding box center [1489, 26] width 44 height 52
